Goal: Information Seeking & Learning: Learn about a topic

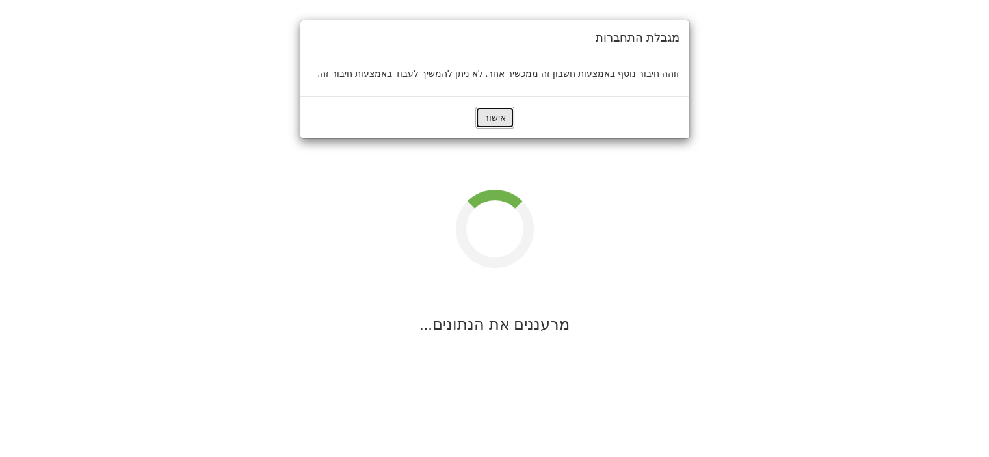
click at [499, 119] on button "אישור" at bounding box center [494, 118] width 39 height 22
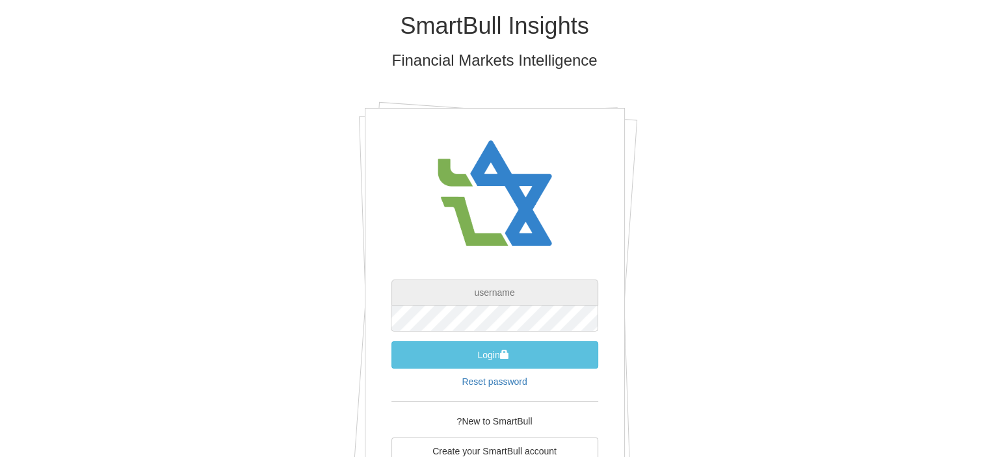
type input "[EMAIL_ADDRESS][DOMAIN_NAME]"
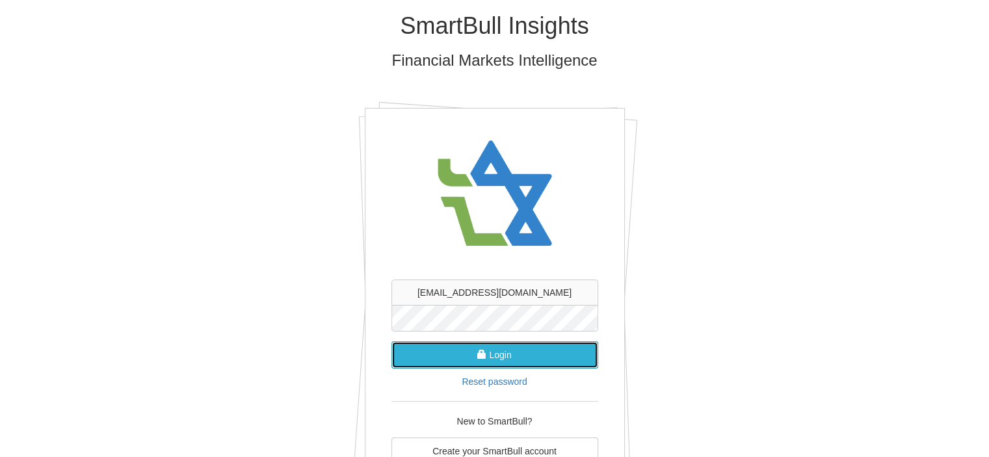
click at [484, 362] on button "Login" at bounding box center [495, 354] width 207 height 27
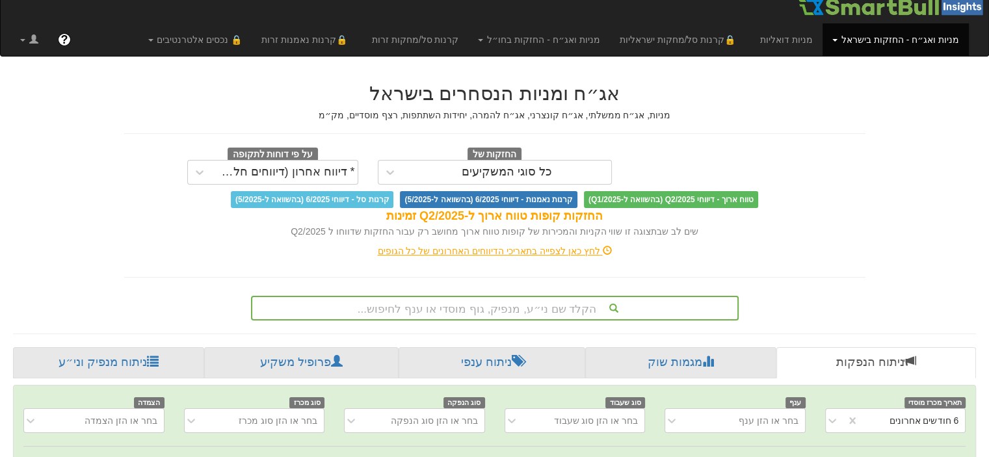
scroll to position [0, 2620]
click at [518, 319] on div "הקלד שם ני״ע, מנפיק, גוף מוסדי או ענף לחיפוש..." at bounding box center [495, 308] width 488 height 25
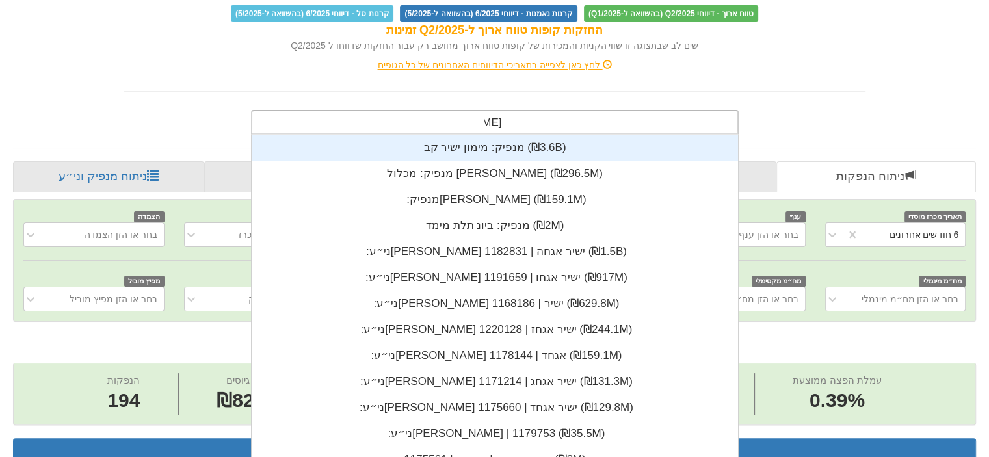
scroll to position [286, 0]
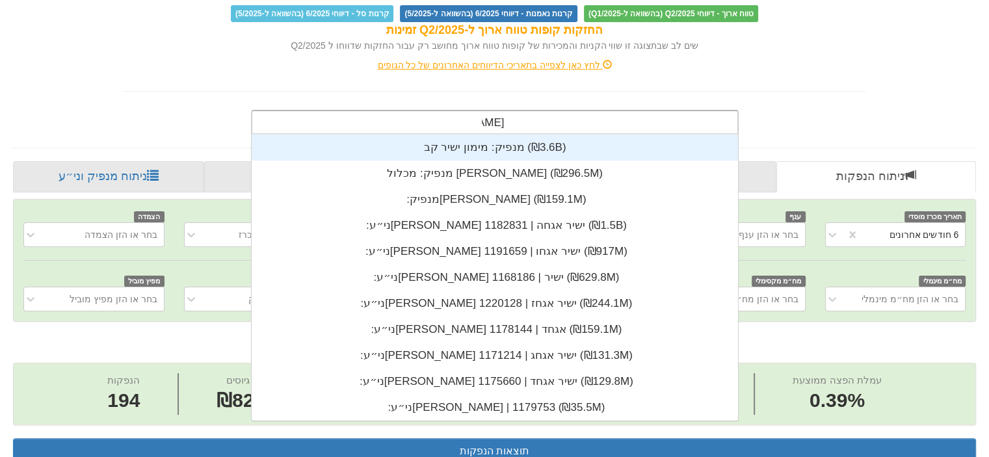
type input "[PERSON_NAME]"
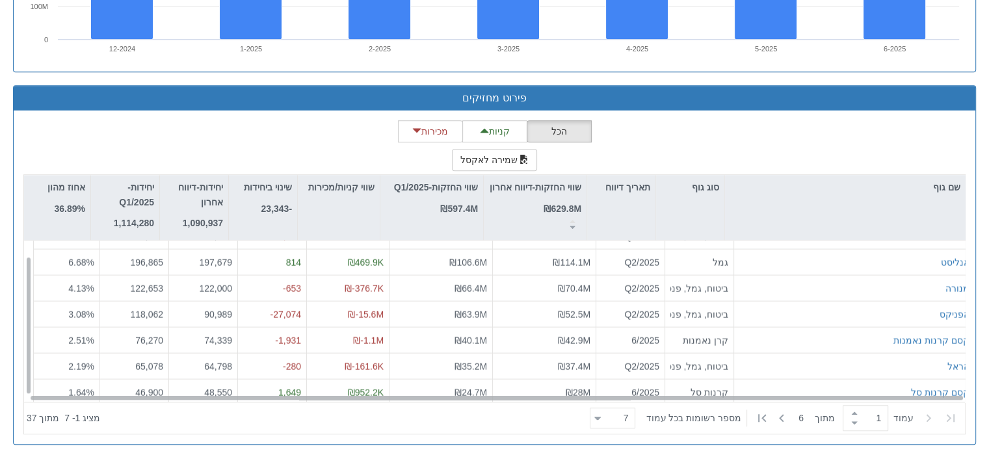
scroll to position [20, 0]
